Goal: Transaction & Acquisition: Book appointment/travel/reservation

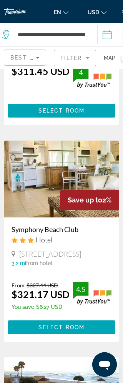
scroll to position [1080, 0]
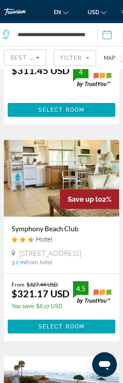
click at [58, 95] on div "$311.45 USD" at bounding box center [41, 79] width 58 height 31
click at [52, 95] on div "$311.45 USD" at bounding box center [41, 79] width 58 height 31
click at [51, 95] on div "$311.45 USD" at bounding box center [41, 79] width 58 height 31
click at [49, 95] on div "$311.45 USD" at bounding box center [41, 79] width 58 height 31
click at [63, 95] on div "$311.45 USD" at bounding box center [41, 79] width 58 height 31
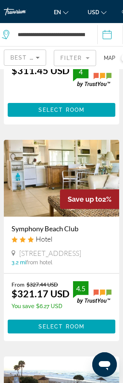
click at [54, 118] on span "Main content" at bounding box center [61, 110] width 107 height 18
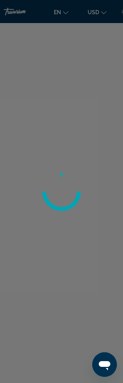
click at [56, 112] on div at bounding box center [61, 191] width 123 height 383
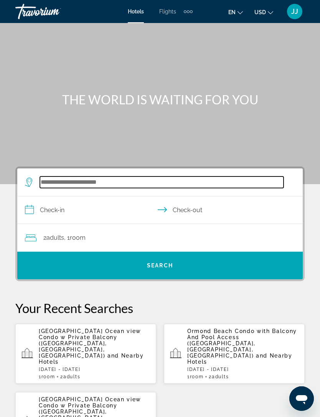
click at [127, 184] on input "Search widget" at bounding box center [162, 183] width 244 height 12
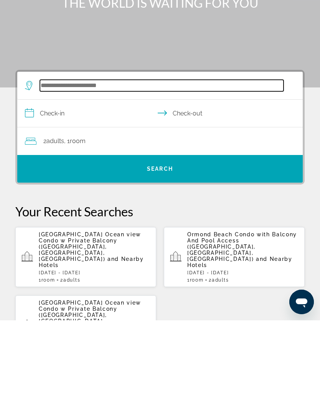
scroll to position [11, 0]
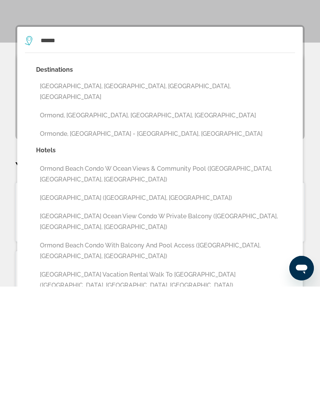
click at [226, 369] on button "Ormond Beach Condo with Balcony And Pool Access (Ormond Beach, FL, US)" at bounding box center [165, 381] width 259 height 25
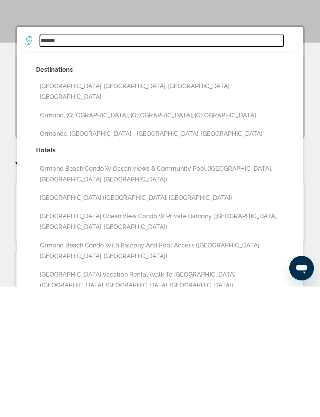
type input "**********"
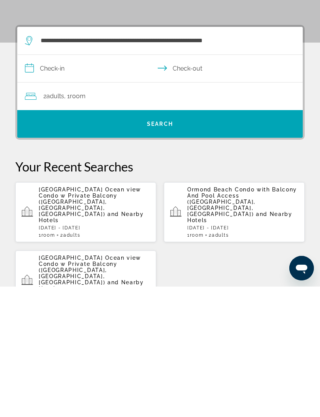
click at [78, 185] on input "**********" at bounding box center [161, 200] width 289 height 30
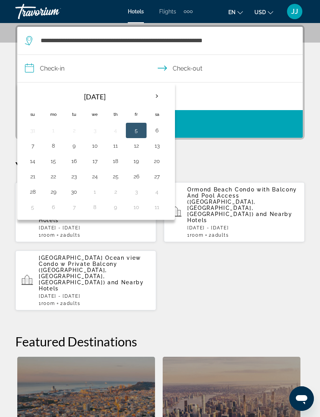
click at [140, 162] on button "19" at bounding box center [136, 161] width 12 height 11
click at [58, 175] on button "22" at bounding box center [53, 176] width 12 height 11
type input "**********"
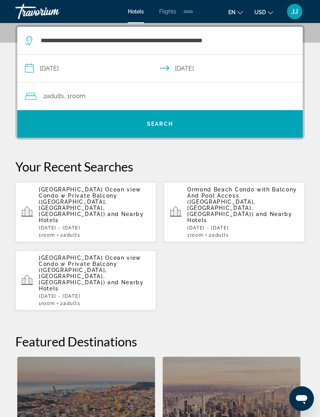
click at [230, 133] on span "Search widget" at bounding box center [160, 124] width 286 height 18
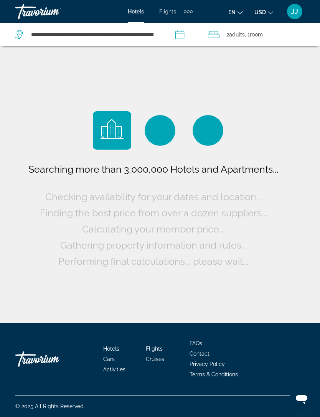
scroll to position [25, 0]
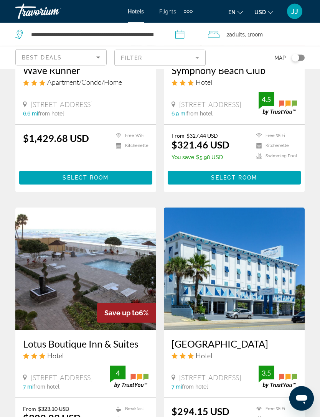
scroll to position [1017, 0]
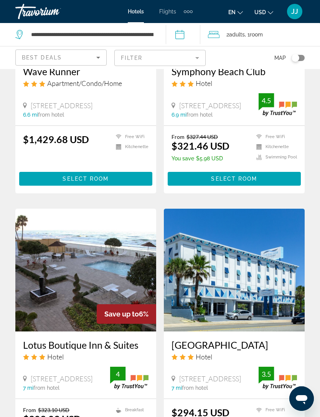
click at [279, 322] on img "Main content" at bounding box center [234, 270] width 141 height 123
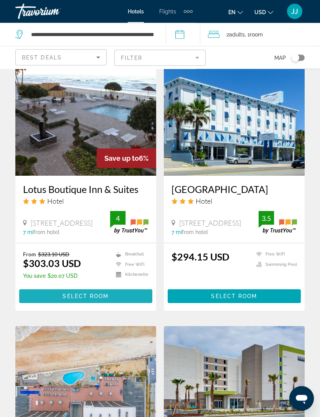
scroll to position [1172, 0]
click at [127, 297] on span "Main content" at bounding box center [85, 296] width 133 height 18
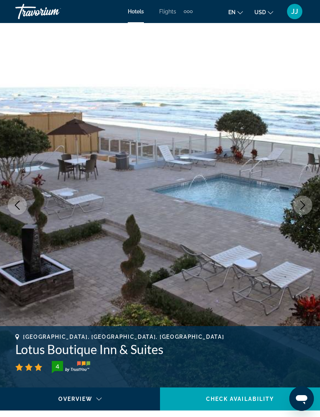
click at [310, 202] on button "Next image" at bounding box center [302, 205] width 19 height 19
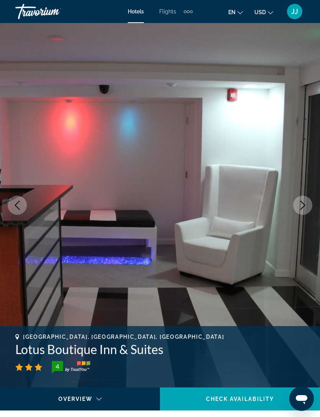
click at [308, 208] on button "Next image" at bounding box center [302, 205] width 19 height 19
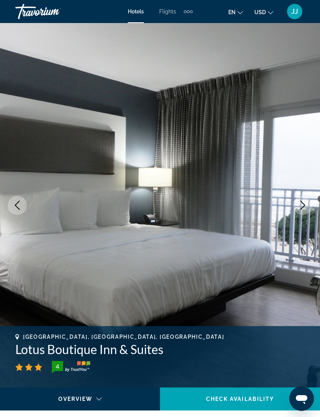
click at [306, 206] on icon "Next image" at bounding box center [302, 205] width 9 height 9
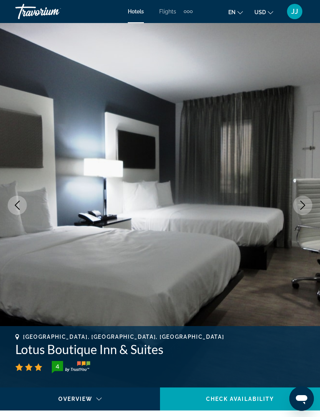
click at [307, 203] on icon "Next image" at bounding box center [302, 205] width 9 height 9
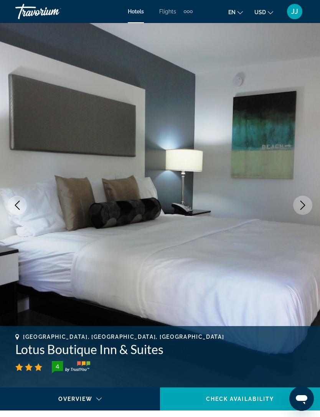
click at [309, 205] on button "Next image" at bounding box center [302, 205] width 19 height 19
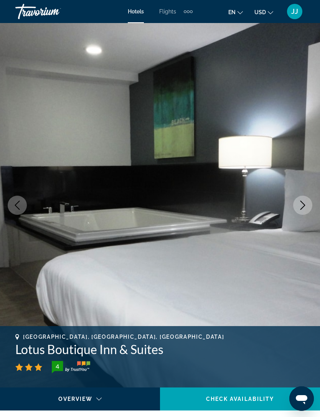
click at [305, 204] on icon "Next image" at bounding box center [302, 205] width 9 height 9
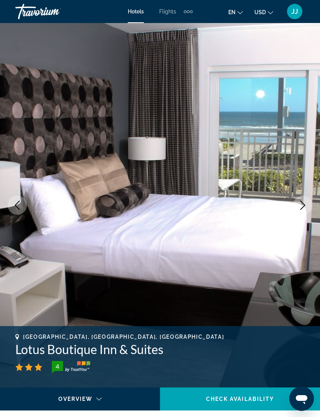
click at [306, 207] on icon "Next image" at bounding box center [302, 205] width 9 height 9
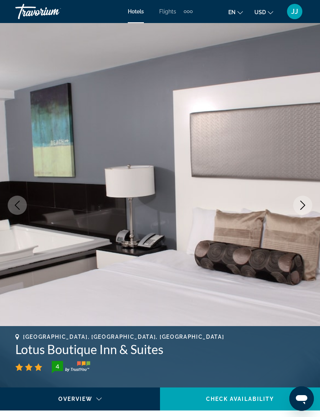
click at [306, 202] on icon "Next image" at bounding box center [302, 205] width 9 height 9
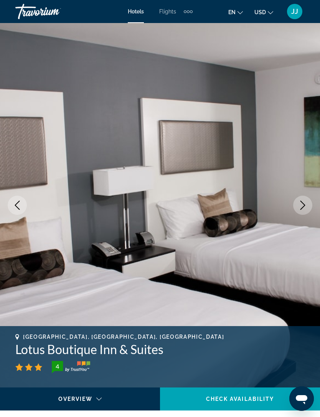
click at [310, 205] on button "Next image" at bounding box center [302, 205] width 19 height 19
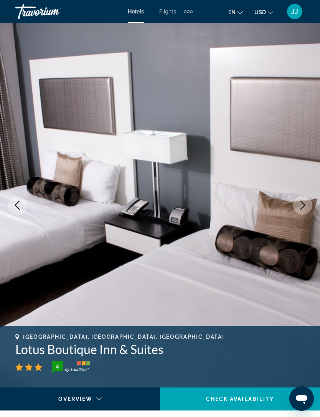
click at [310, 203] on button "Next image" at bounding box center [302, 205] width 19 height 19
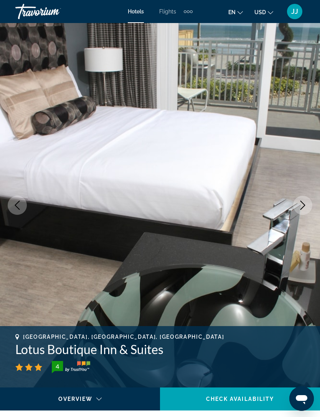
click at [310, 206] on button "Next image" at bounding box center [302, 205] width 19 height 19
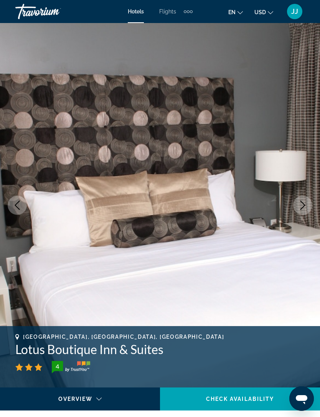
click at [309, 204] on button "Next image" at bounding box center [302, 205] width 19 height 19
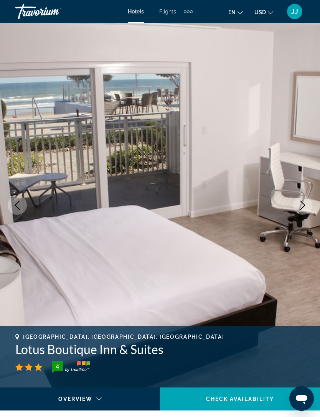
click at [310, 170] on img "Main content" at bounding box center [160, 205] width 320 height 365
click at [309, 167] on img "Main content" at bounding box center [160, 205] width 320 height 365
click at [288, 186] on img "Main content" at bounding box center [160, 205] width 320 height 365
click at [310, 208] on button "Next image" at bounding box center [302, 205] width 19 height 19
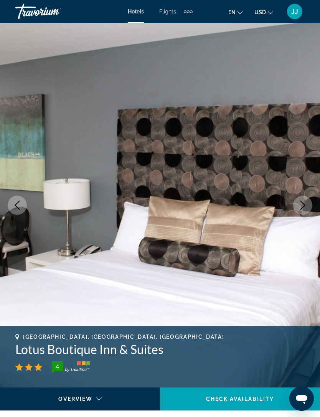
click at [307, 200] on button "Next image" at bounding box center [302, 205] width 19 height 19
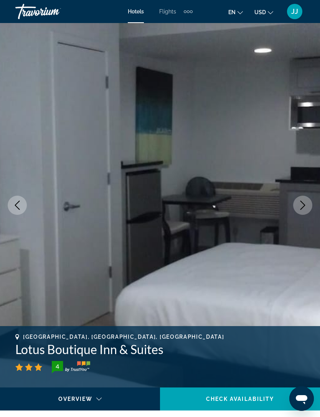
click at [311, 206] on button "Next image" at bounding box center [302, 205] width 19 height 19
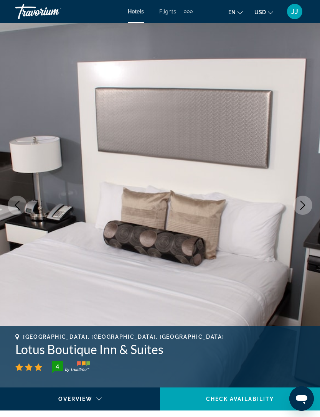
click at [309, 205] on button "Next image" at bounding box center [302, 205] width 19 height 19
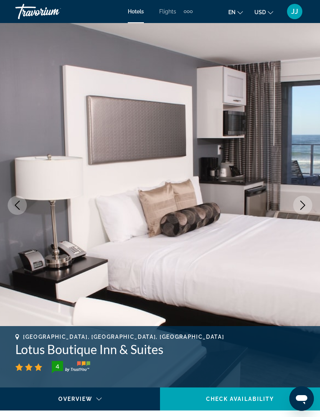
click at [303, 204] on icon "Next image" at bounding box center [302, 205] width 9 height 9
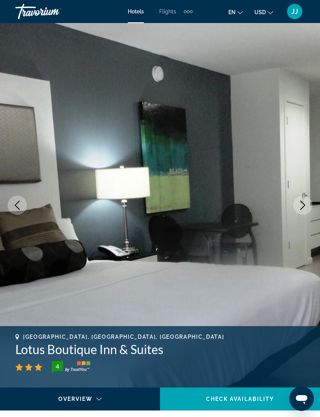
click at [309, 205] on button "Next image" at bounding box center [302, 205] width 19 height 19
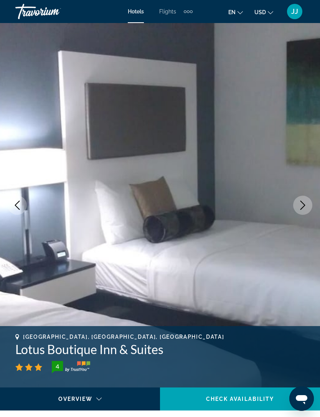
click at [308, 203] on button "Next image" at bounding box center [302, 205] width 19 height 19
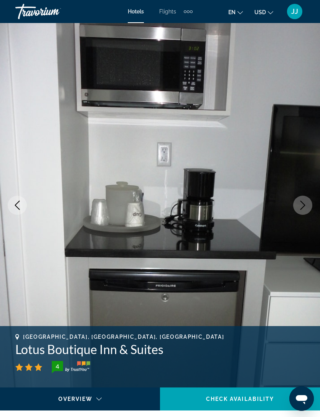
click at [309, 207] on button "Next image" at bounding box center [302, 205] width 19 height 19
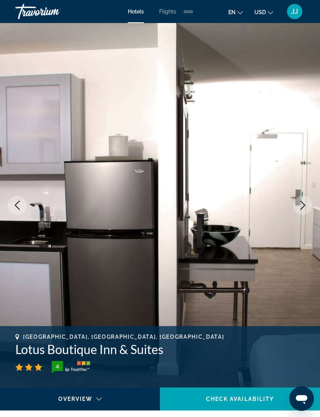
click at [308, 207] on button "Next image" at bounding box center [302, 205] width 19 height 19
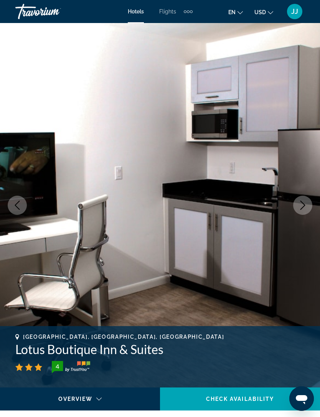
click at [310, 206] on button "Next image" at bounding box center [302, 205] width 19 height 19
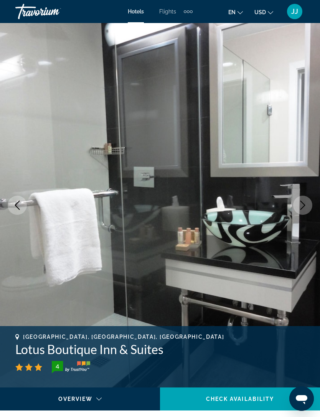
click at [306, 205] on icon "Next image" at bounding box center [302, 205] width 9 height 9
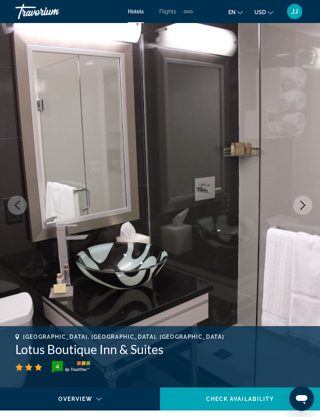
click at [309, 204] on button "Next image" at bounding box center [302, 205] width 19 height 19
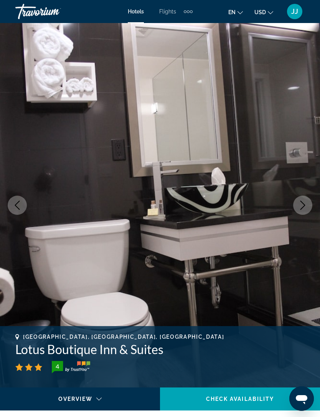
click at [307, 210] on button "Next image" at bounding box center [302, 205] width 19 height 19
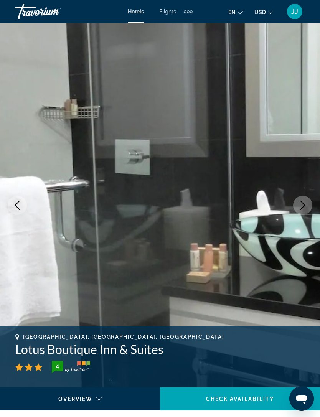
click at [310, 207] on button "Next image" at bounding box center [302, 205] width 19 height 19
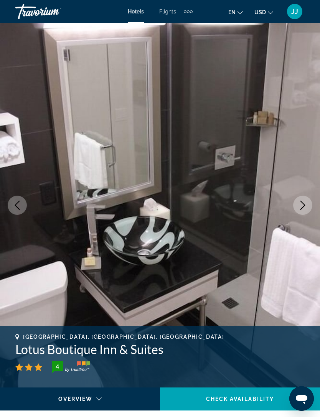
click at [309, 206] on button "Next image" at bounding box center [302, 205] width 19 height 19
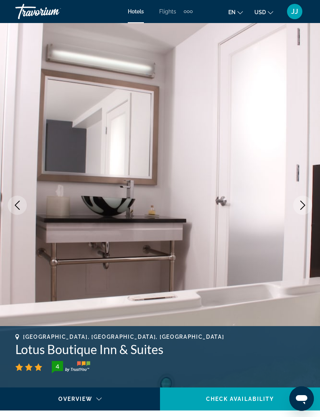
click at [309, 208] on button "Next image" at bounding box center [302, 205] width 19 height 19
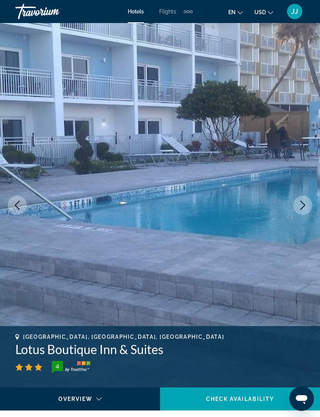
click at [309, 201] on button "Next image" at bounding box center [302, 205] width 19 height 19
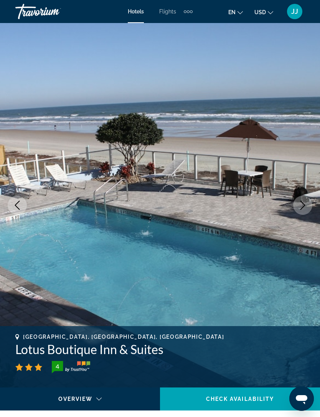
click at [309, 206] on button "Next image" at bounding box center [302, 205] width 19 height 19
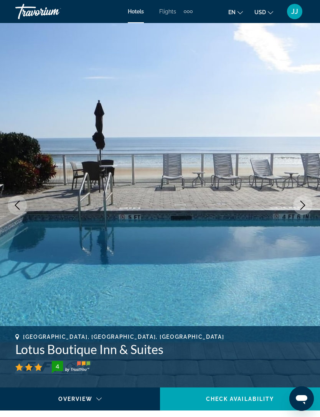
click at [307, 206] on icon "Next image" at bounding box center [302, 205] width 9 height 9
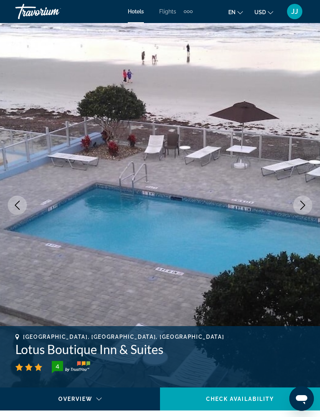
click at [309, 206] on button "Next image" at bounding box center [302, 205] width 19 height 19
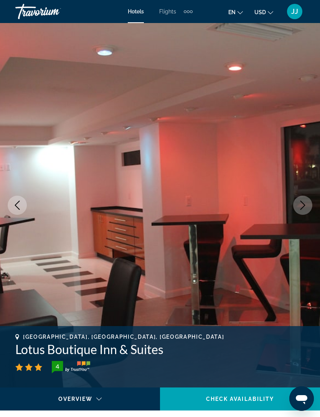
click at [309, 206] on button "Next image" at bounding box center [302, 205] width 19 height 19
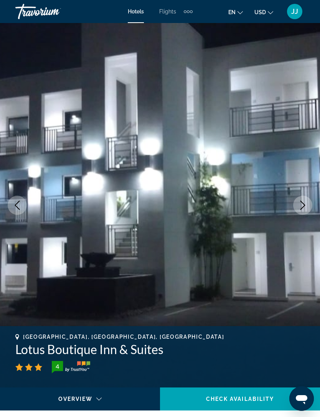
click at [309, 204] on button "Next image" at bounding box center [302, 205] width 19 height 19
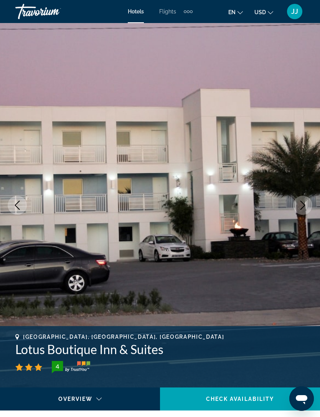
click at [308, 207] on button "Next image" at bounding box center [302, 205] width 19 height 19
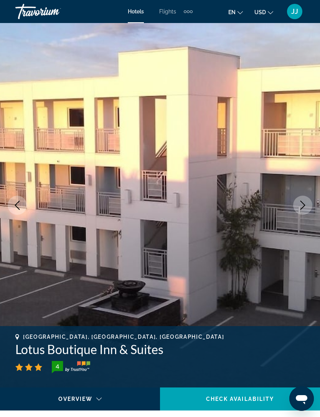
click at [306, 204] on icon "Next image" at bounding box center [302, 205] width 9 height 9
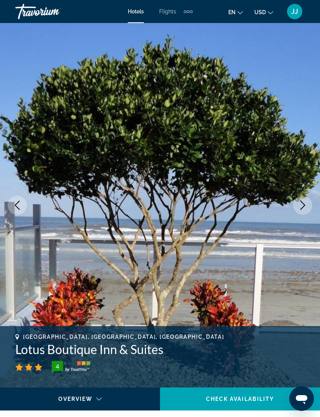
click at [305, 202] on icon "Next image" at bounding box center [302, 205] width 9 height 9
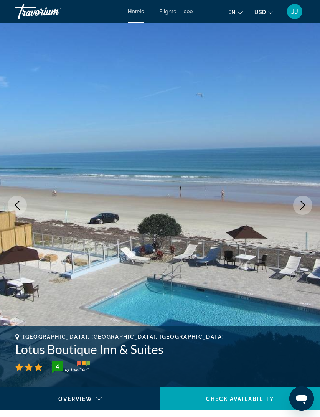
click at [307, 201] on icon "Next image" at bounding box center [302, 205] width 9 height 9
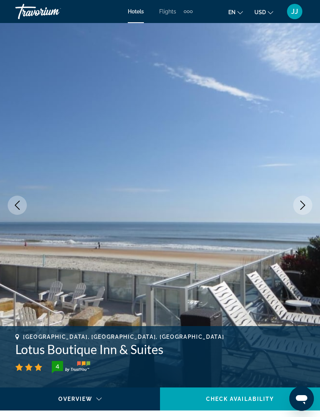
click at [302, 200] on button "Next image" at bounding box center [302, 205] width 19 height 19
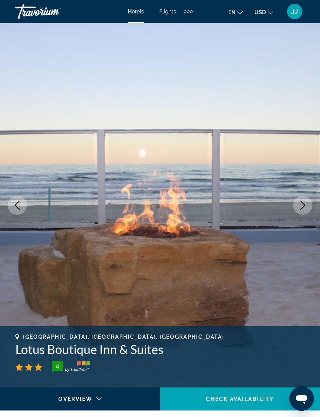
click at [302, 202] on icon "Next image" at bounding box center [302, 205] width 9 height 9
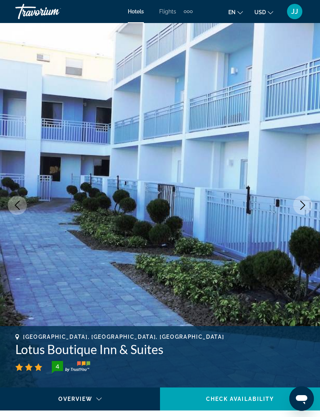
click at [308, 204] on button "Next image" at bounding box center [302, 205] width 19 height 19
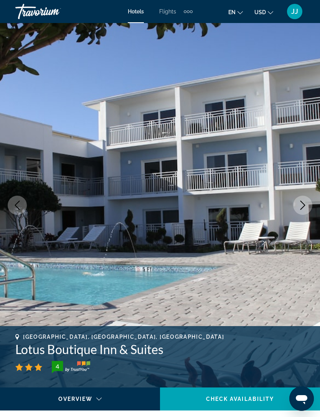
click at [305, 200] on button "Next image" at bounding box center [302, 205] width 19 height 19
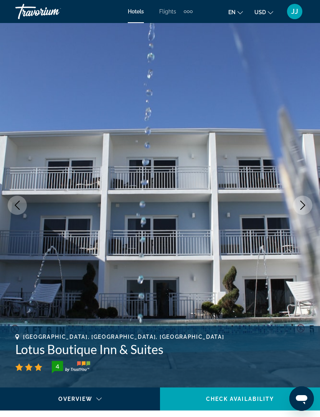
click at [304, 201] on icon "Next image" at bounding box center [302, 205] width 9 height 9
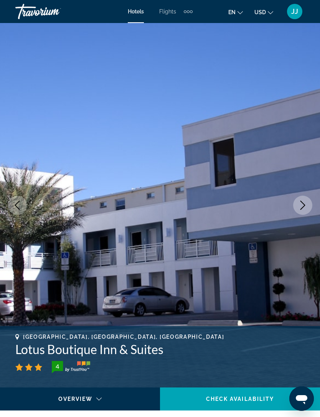
click at [305, 199] on button "Next image" at bounding box center [302, 205] width 19 height 19
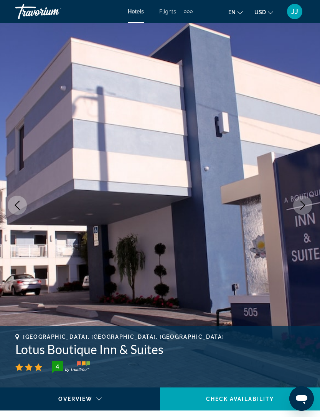
click at [307, 203] on icon "Next image" at bounding box center [302, 205] width 9 height 9
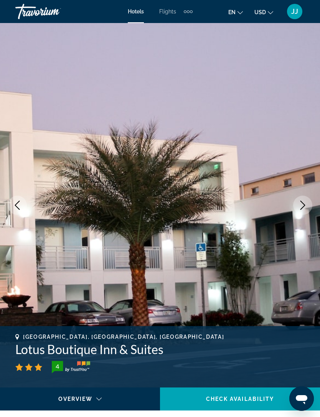
click at [305, 202] on icon "Next image" at bounding box center [302, 205] width 9 height 9
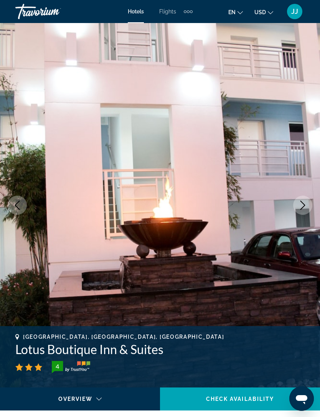
click at [309, 203] on button "Next image" at bounding box center [302, 205] width 19 height 19
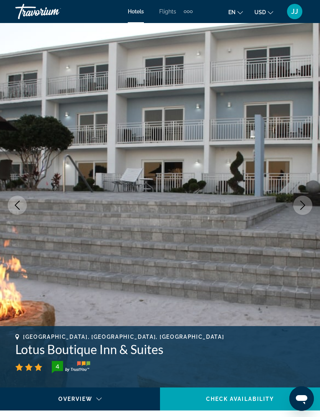
click at [304, 201] on icon "Next image" at bounding box center [302, 205] width 9 height 9
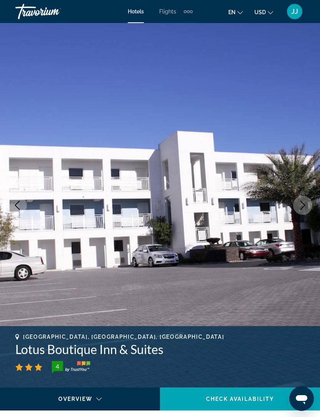
click at [306, 197] on button "Next image" at bounding box center [302, 205] width 19 height 19
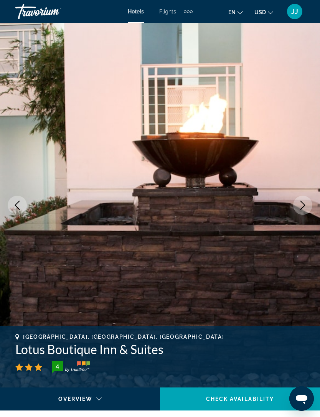
click at [305, 196] on button "Next image" at bounding box center [302, 205] width 19 height 19
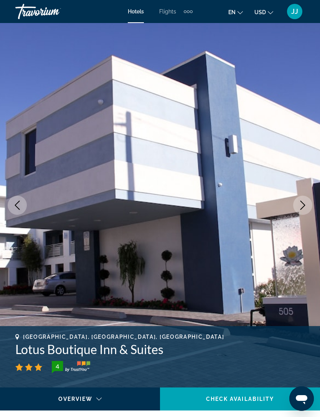
click at [307, 200] on button "Next image" at bounding box center [302, 205] width 19 height 19
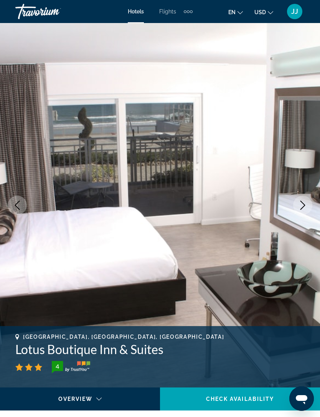
click at [307, 200] on button "Next image" at bounding box center [302, 205] width 19 height 19
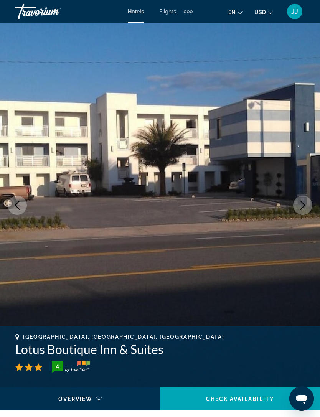
click at [306, 200] on button "Next image" at bounding box center [302, 205] width 19 height 19
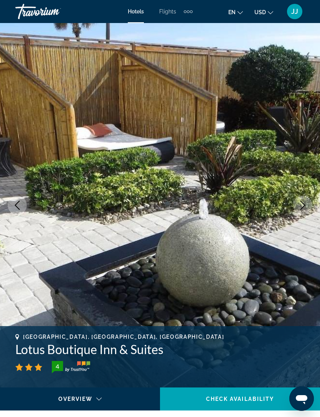
click at [305, 201] on icon "Next image" at bounding box center [302, 205] width 9 height 9
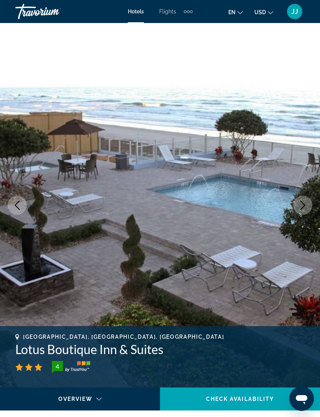
click at [305, 200] on button "Next image" at bounding box center [302, 205] width 19 height 19
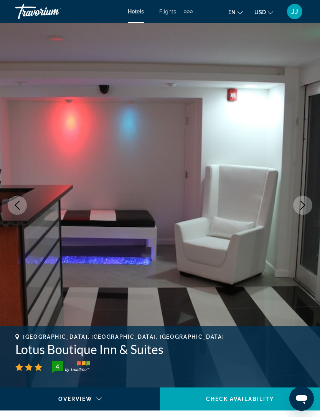
click at [306, 199] on button "Next image" at bounding box center [302, 205] width 19 height 19
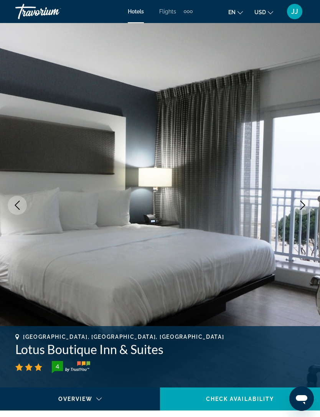
click at [306, 200] on button "Next image" at bounding box center [302, 205] width 19 height 19
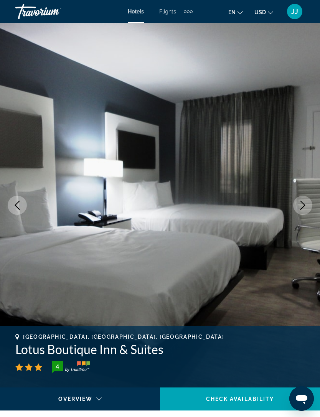
click at [305, 200] on button "Next image" at bounding box center [302, 205] width 19 height 19
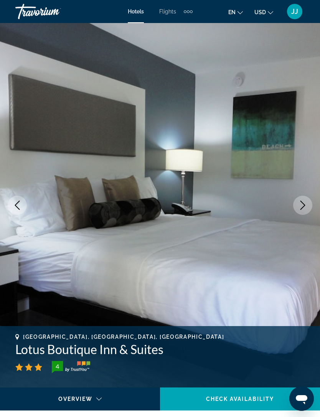
click at [307, 198] on button "Next image" at bounding box center [302, 205] width 19 height 19
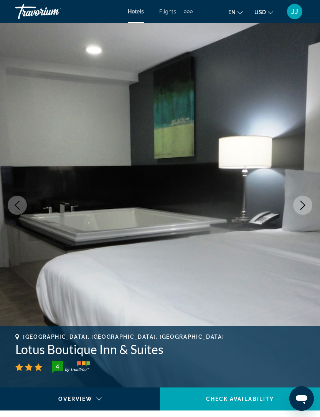
click at [305, 200] on button "Next image" at bounding box center [302, 205] width 19 height 19
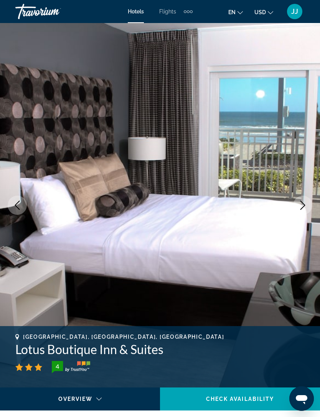
click at [308, 203] on button "Next image" at bounding box center [302, 205] width 19 height 19
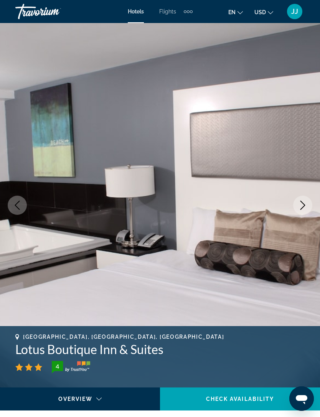
click at [307, 202] on icon "Next image" at bounding box center [302, 205] width 9 height 9
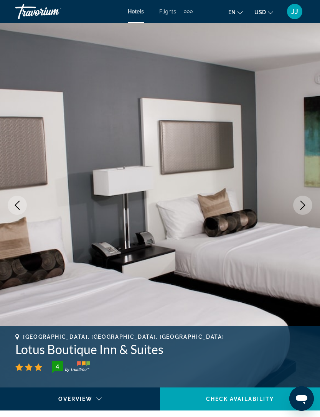
click at [309, 198] on button "Next image" at bounding box center [302, 205] width 19 height 19
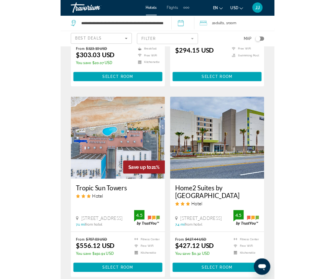
scroll to position [1413, 0]
